Goal: Transaction & Acquisition: Purchase product/service

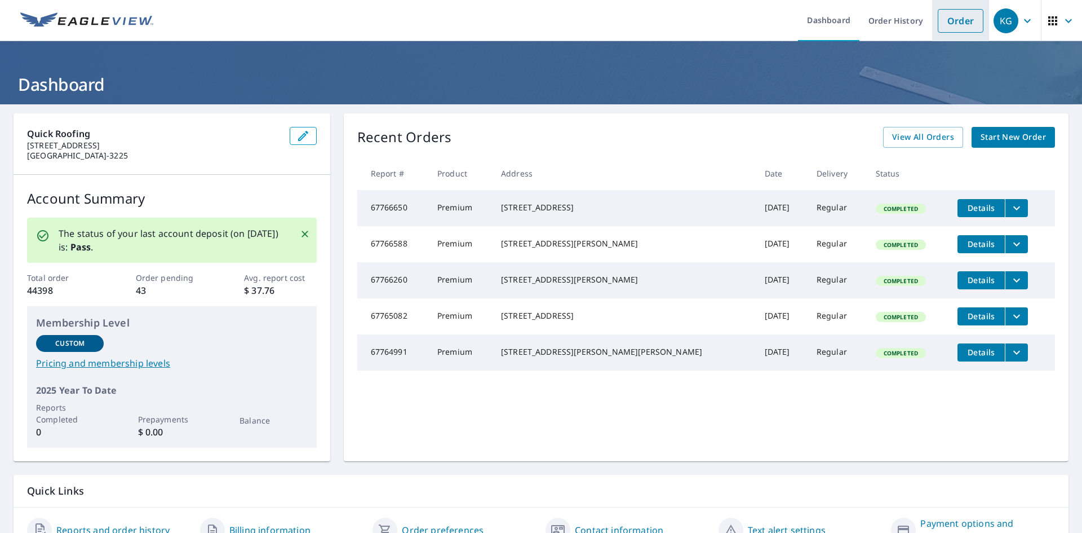
click at [949, 20] on link "Order" at bounding box center [961, 21] width 46 height 24
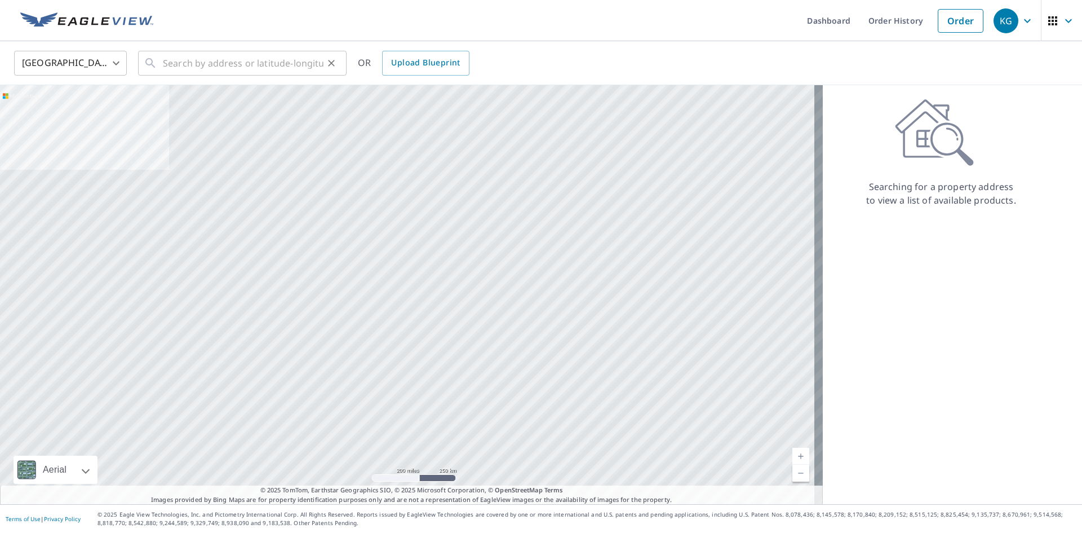
click at [160, 61] on div "​" at bounding box center [242, 63] width 209 height 25
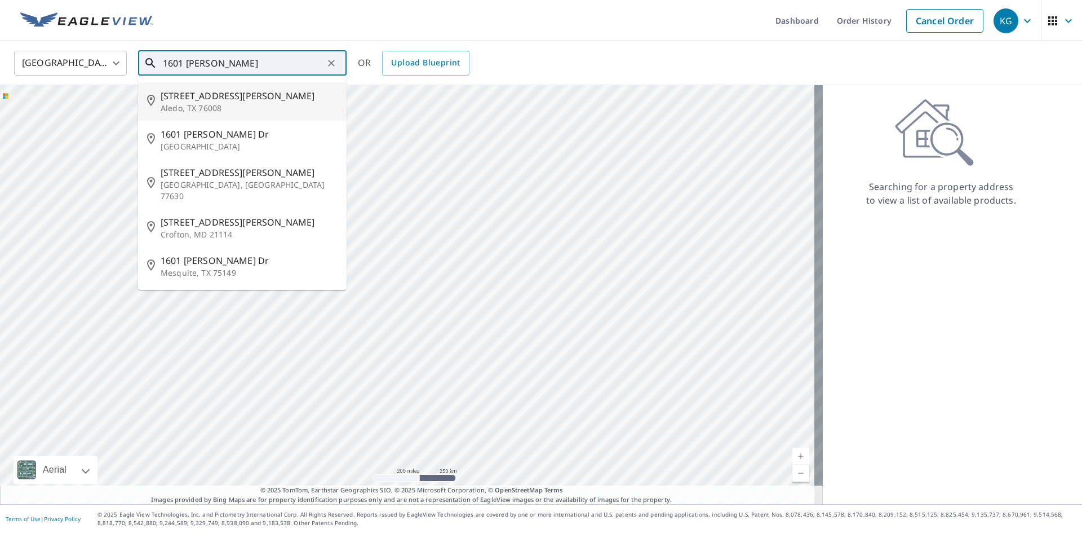
click at [185, 99] on span "[STREET_ADDRESS][PERSON_NAME]" at bounding box center [249, 96] width 177 height 14
type input "[STREET_ADDRESS][PERSON_NAME]"
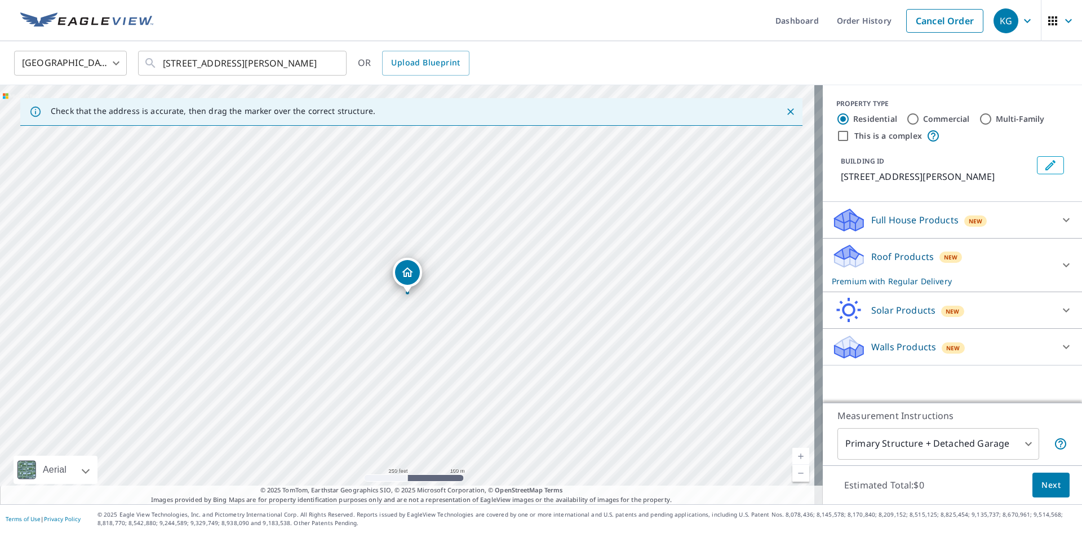
click at [1048, 485] on span "Next" at bounding box center [1050, 485] width 19 height 14
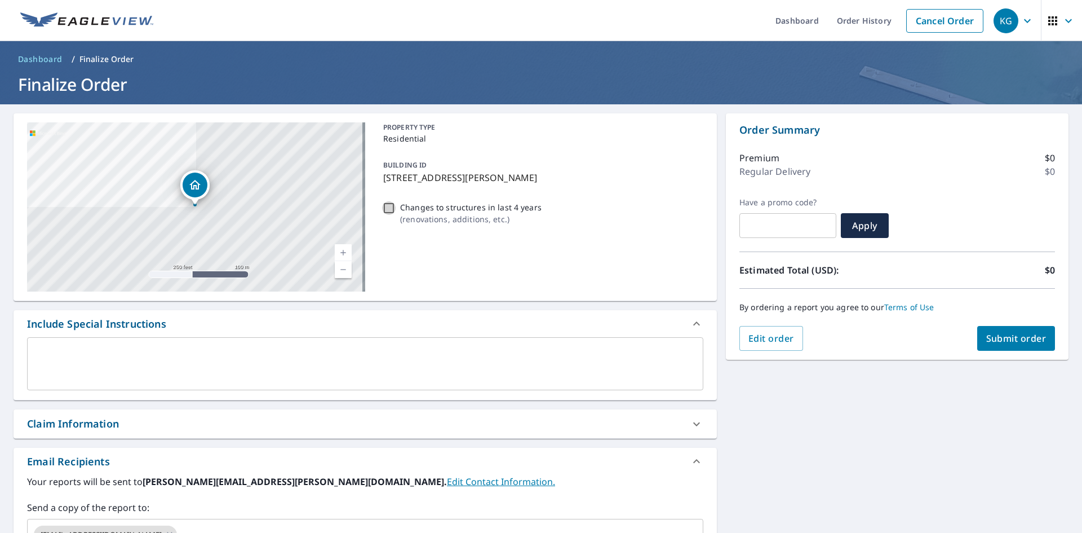
click at [384, 209] on input "Changes to structures in last 4 years ( renovations, additions, etc. )" at bounding box center [389, 208] width 14 height 14
checkbox input "true"
click at [189, 414] on div "Claim Information" at bounding box center [365, 423] width 703 height 29
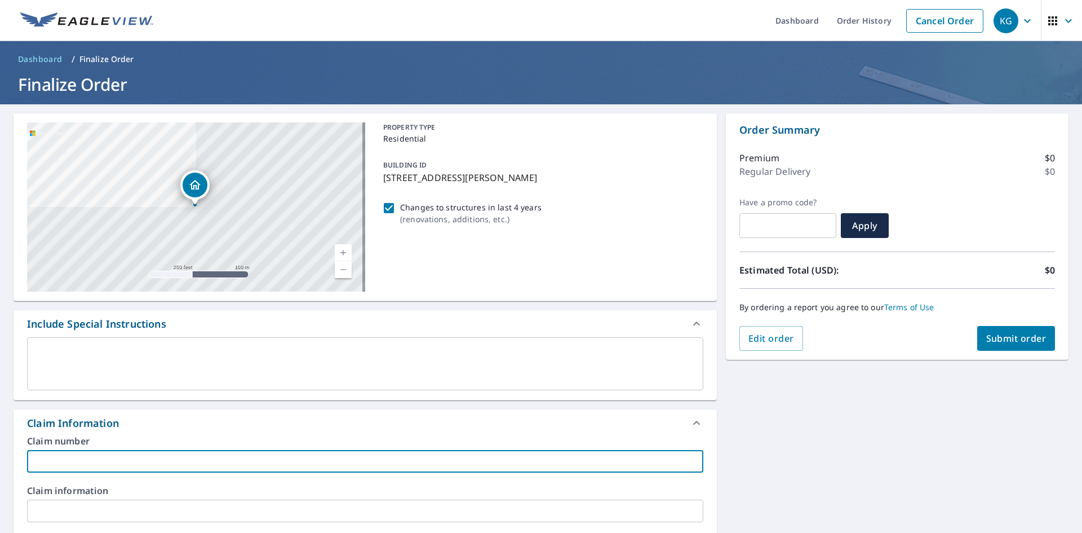
click at [200, 463] on input "text" at bounding box center [365, 461] width 676 height 23
type input "[PERSON_NAME]"
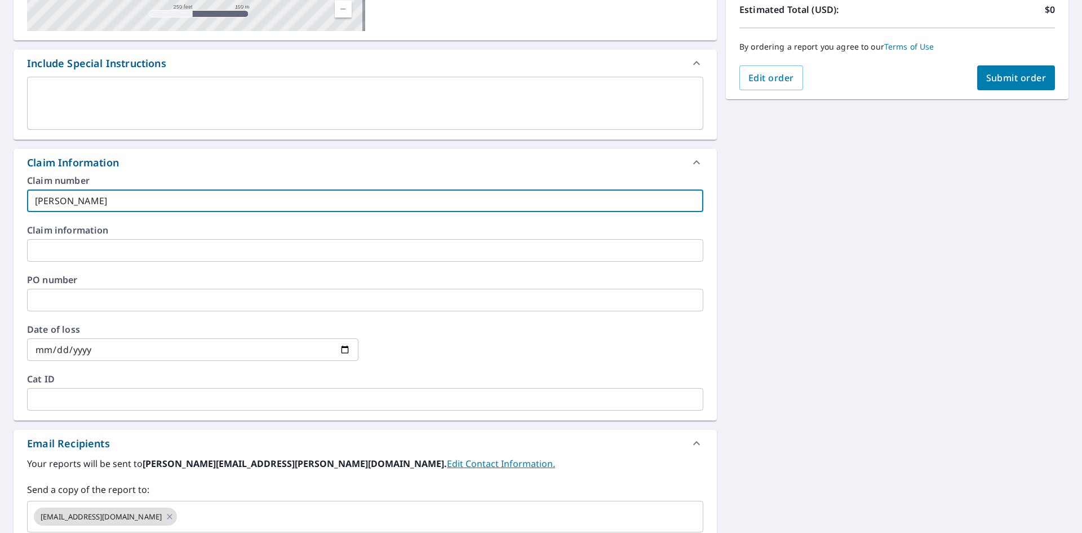
scroll to position [282, 0]
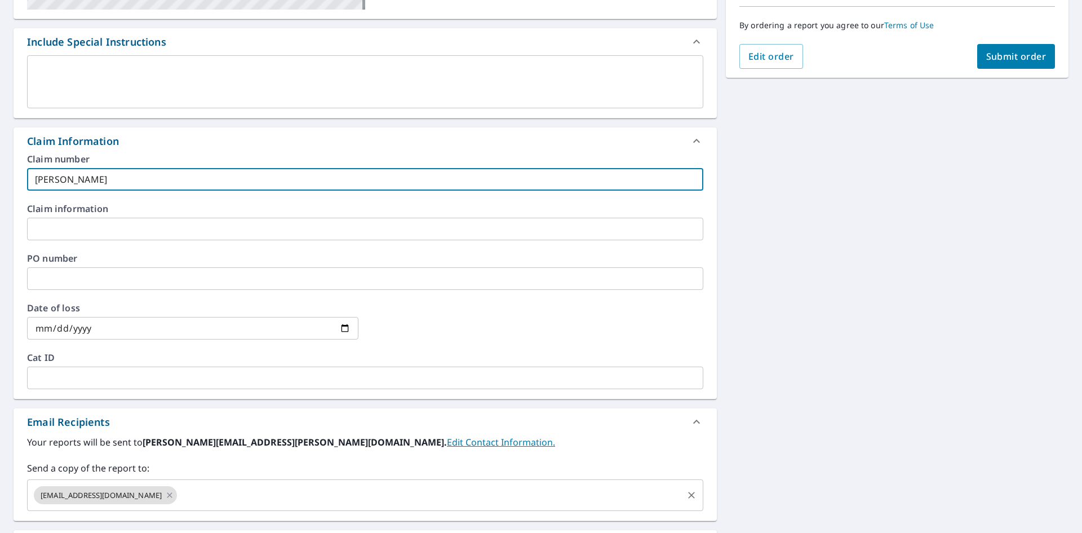
click at [196, 500] on input "text" at bounding box center [430, 494] width 503 height 21
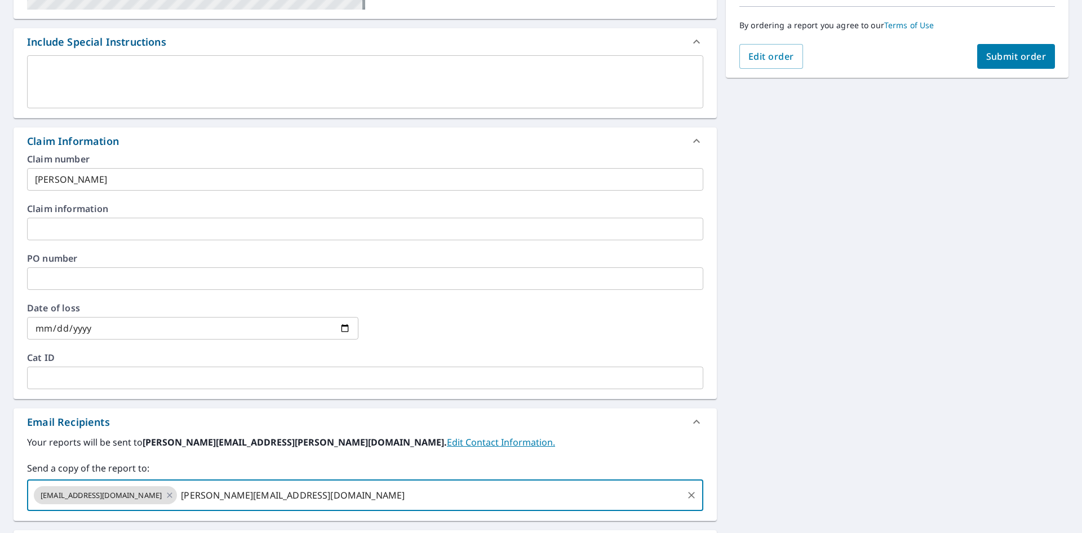
type input "[PERSON_NAME][EMAIL_ADDRESS][DOMAIN_NAME]"
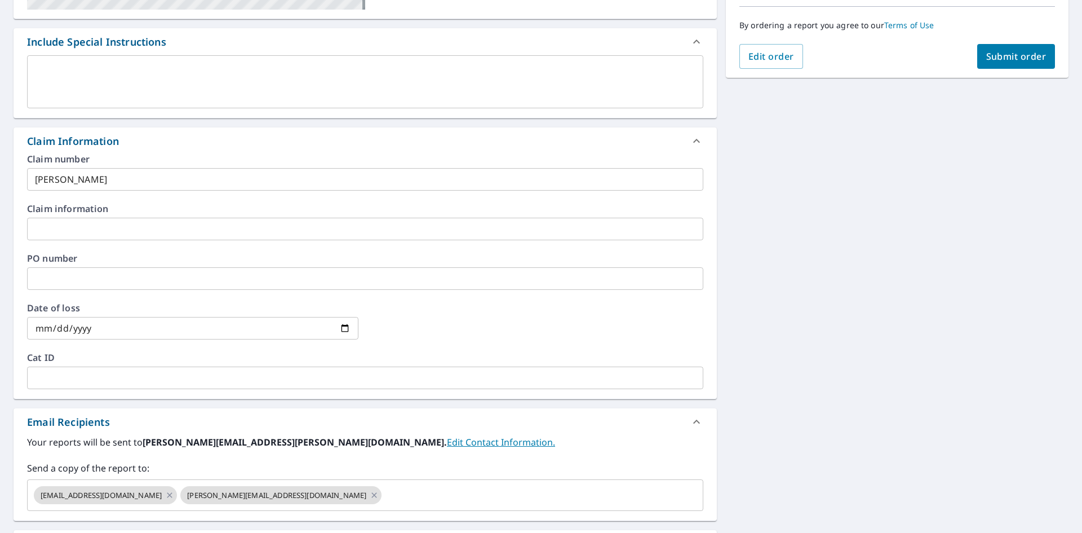
click at [883, 323] on div "[STREET_ADDRESS][PERSON_NAME] A standard road map Aerial A detailed look from a…" at bounding box center [541, 229] width 1082 height 814
click at [990, 62] on span "Submit order" at bounding box center [1016, 56] width 60 height 12
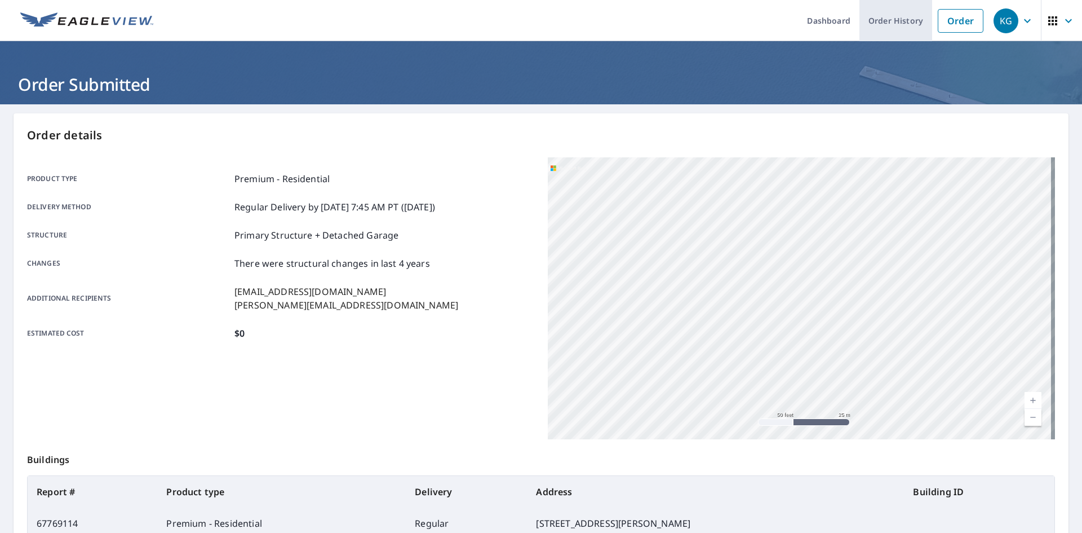
click at [897, 19] on link "Order History" at bounding box center [895, 20] width 73 height 41
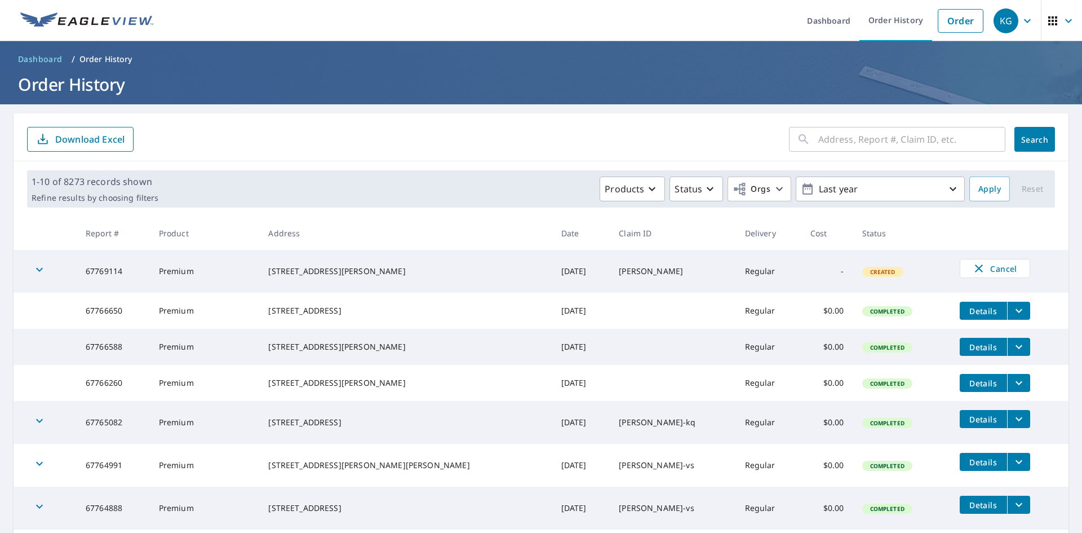
click at [872, 132] on input "text" at bounding box center [911, 139] width 187 height 32
type input "4715 ENCLAVE"
click at [990, 136] on div "4715 ENCLAVE ​" at bounding box center [897, 139] width 216 height 25
click at [1031, 139] on span "Search" at bounding box center [1034, 139] width 23 height 11
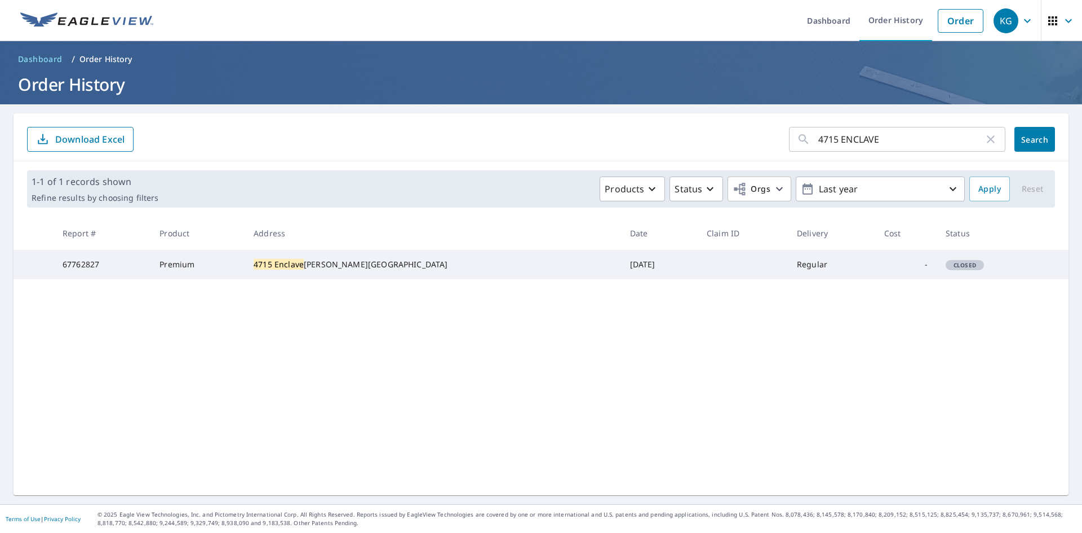
click at [107, 272] on td "67762827" at bounding box center [102, 264] width 97 height 29
drag, startPoint x: 112, startPoint y: 269, endPoint x: 69, endPoint y: 264, distance: 43.1
click at [69, 264] on td "67762827" at bounding box center [102, 264] width 97 height 29
copy td "67762827"
click at [947, 269] on span "Closed" at bounding box center [965, 265] width 36 height 8
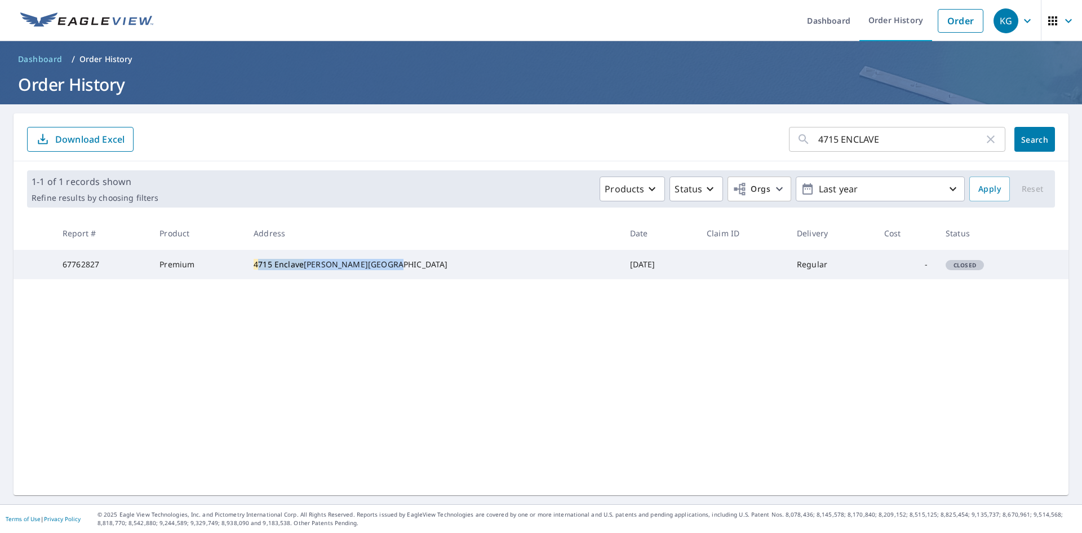
drag, startPoint x: 306, startPoint y: 265, endPoint x: 369, endPoint y: 278, distance: 64.4
click at [369, 270] on div "[STREET_ADDRESS][PERSON_NAME]" at bounding box center [433, 264] width 358 height 11
drag, startPoint x: 303, startPoint y: 263, endPoint x: 374, endPoint y: 283, distance: 74.0
click at [374, 279] on td "[STREET_ADDRESS][PERSON_NAME]" at bounding box center [433, 264] width 376 height 29
copy div "[STREET_ADDRESS][PERSON_NAME]"
